Goal: Task Accomplishment & Management: Complete application form

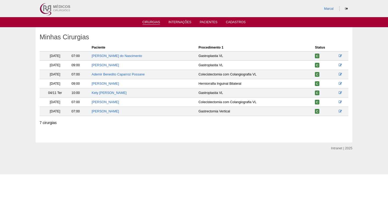
click at [150, 21] on link "Cirurgias" at bounding box center [151, 22] width 18 height 4
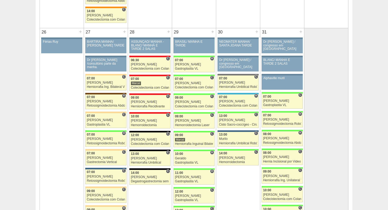
scroll to position [1083, 0]
click at [165, 37] on div at bounding box center [149, 38] width 41 height 2
click at [169, 33] on div "+" at bounding box center [168, 31] width 4 height 7
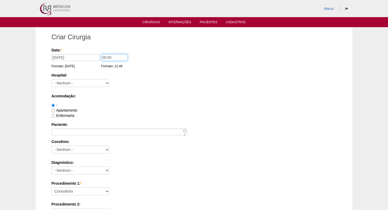
click at [101, 56] on input "00:00" at bounding box center [114, 57] width 27 height 7
type input "08:00"
select select "5"
click at [54, 114] on input "Enfermaria" at bounding box center [52, 115] width 3 height 3
radio input "true"
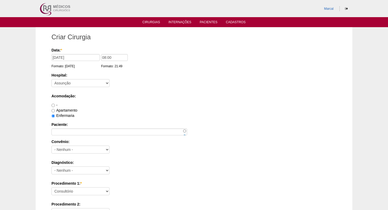
click at [55, 128] on div "Paciente:" at bounding box center [193, 128] width 285 height 13
click at [55, 132] on input "Paciente:" at bounding box center [119, 132] width 136 height 7
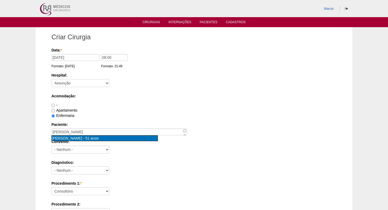
type input "Marcelo Alves dos Santos [nid:78885]"
click at [66, 139] on span "[PERSON_NAME]" at bounding box center [67, 138] width 30 height 4
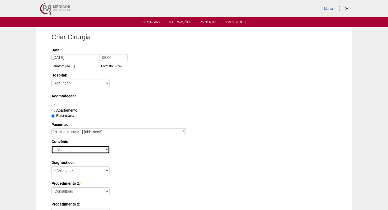
select select "26"
select select "3704"
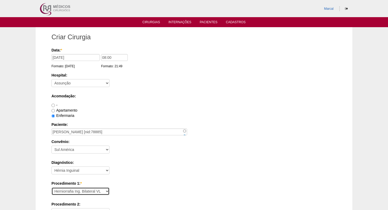
select select "4910"
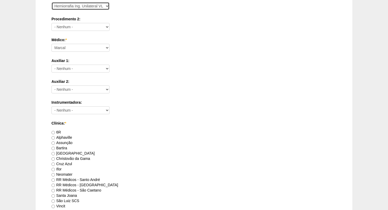
scroll to position [187, 0]
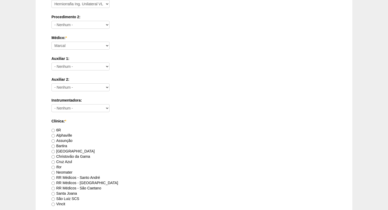
click at [53, 141] on input "Assunção" at bounding box center [52, 140] width 3 height 3
radio input "true"
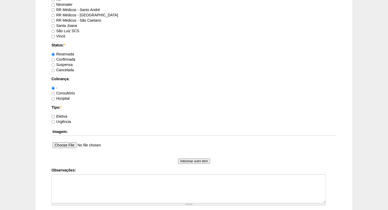
scroll to position [348, 0]
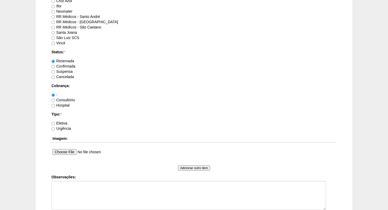
click at [53, 123] on input "Eletiva" at bounding box center [52, 123] width 3 height 3
radio input "true"
click at [53, 105] on input "Hospital" at bounding box center [52, 105] width 3 height 3
radio input "true"
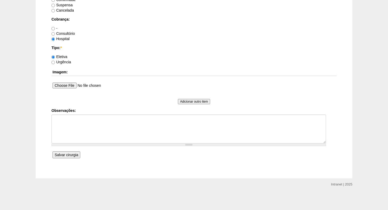
scroll to position [415, 0]
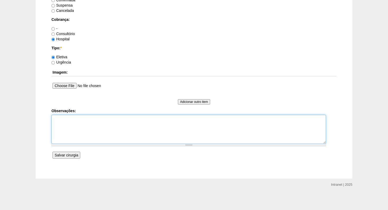
click at [61, 119] on textarea "Observações:" at bounding box center [188, 129] width 274 height 29
click at [56, 120] on textarea "HIDIREITA" at bounding box center [188, 129] width 274 height 29
click at [58, 119] on textarea "H.IDIREITA" at bounding box center [188, 129] width 274 height 29
type textarea "H.I.DIREITA"
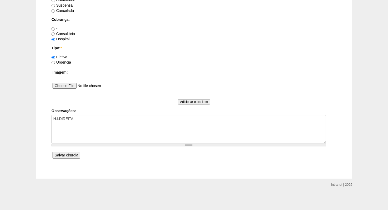
click at [64, 156] on input "Salvar cirurgia" at bounding box center [67, 155] width 28 height 7
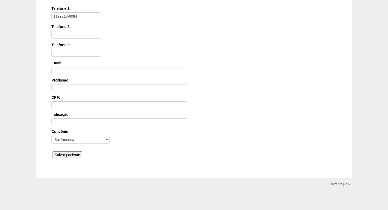
scroll to position [112, 0]
click at [66, 156] on input "Salvar paciente" at bounding box center [68, 155] width 30 height 7
